Goal: Navigation & Orientation: Understand site structure

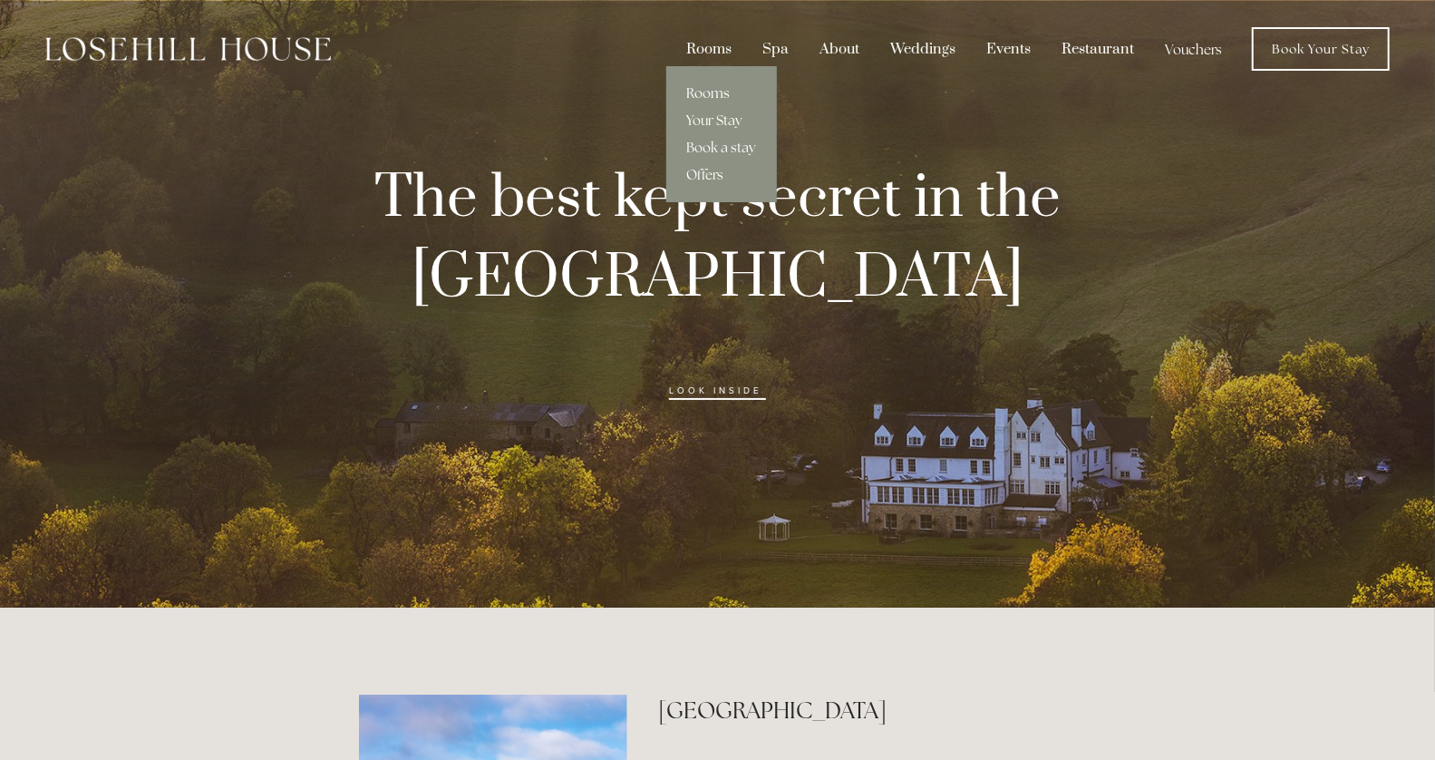
click at [704, 87] on link "Rooms" at bounding box center [721, 93] width 111 height 27
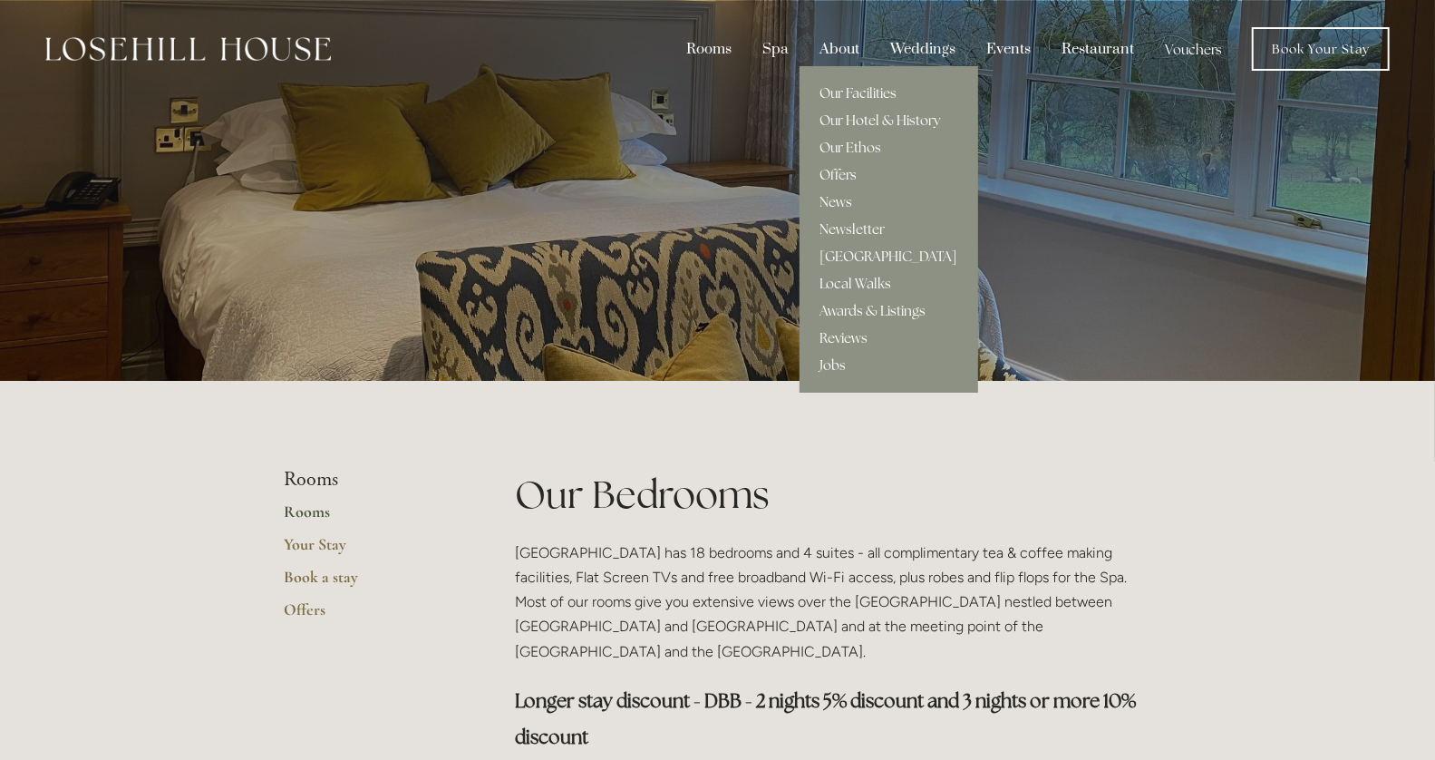
click at [849, 32] on div "About" at bounding box center [839, 49] width 67 height 34
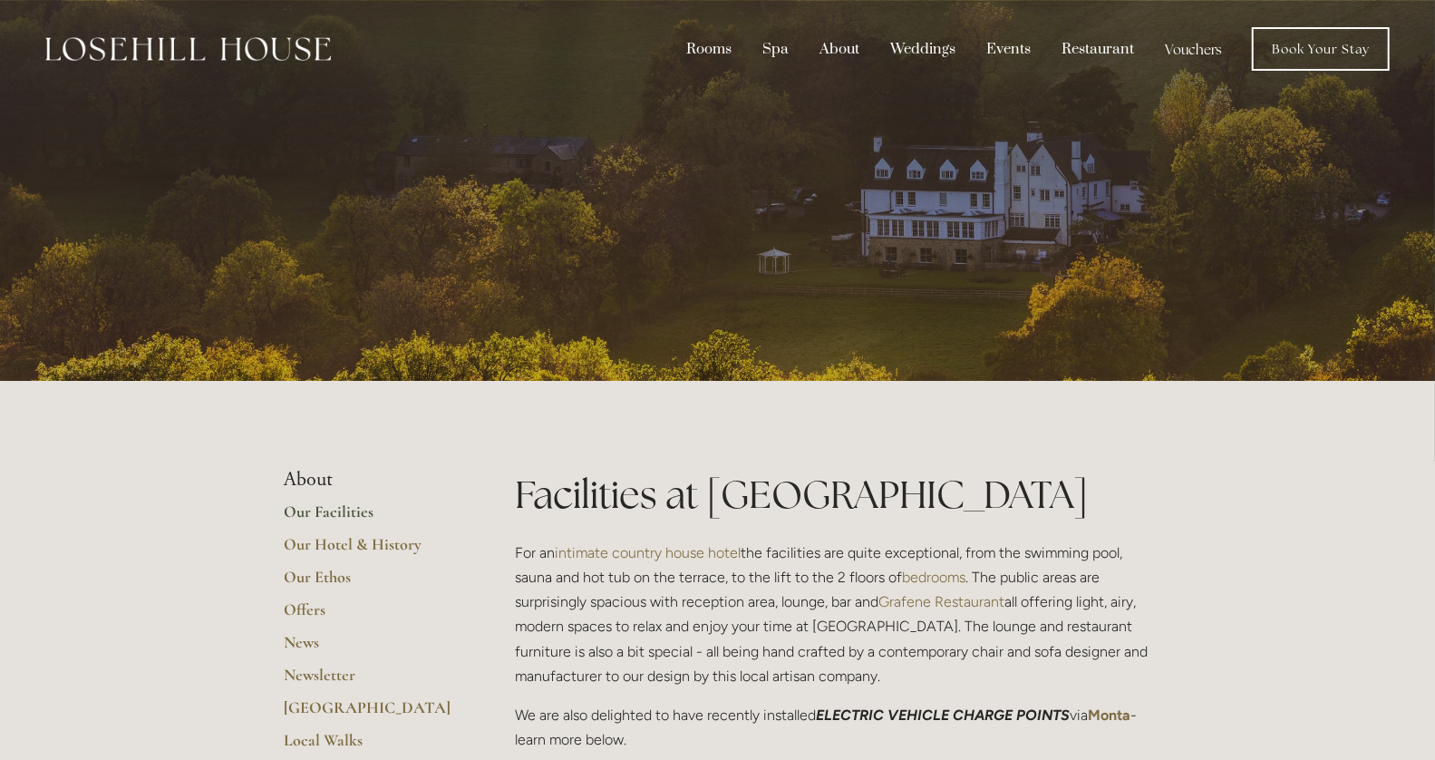
click at [172, 44] on img at bounding box center [188, 49] width 286 height 24
